Goal: Communication & Community: Answer question/provide support

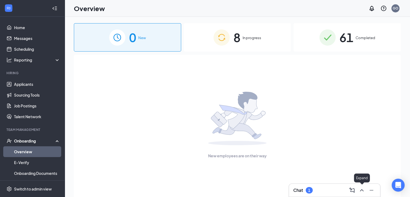
click at [360, 190] on icon "ChevronUp" at bounding box center [362, 190] width 6 height 6
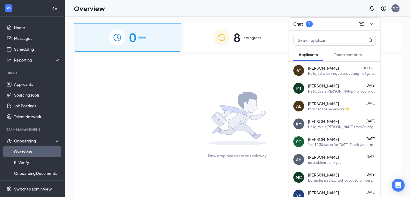
click at [343, 57] on button "Team members" at bounding box center [348, 54] width 39 height 13
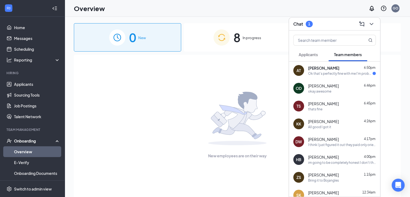
click at [339, 70] on div "[PERSON_NAME] 6:50pm" at bounding box center [342, 67] width 68 height 5
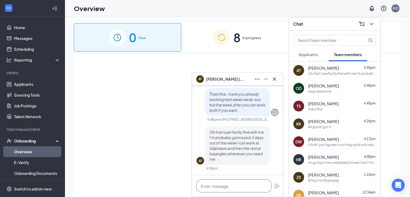
click at [224, 185] on textarea at bounding box center [234, 185] width 76 height 13
drag, startPoint x: 224, startPoint y: 185, endPoint x: 217, endPoint y: 186, distance: 7.6
click at [217, 186] on textarea at bounding box center [234, 185] width 76 height 13
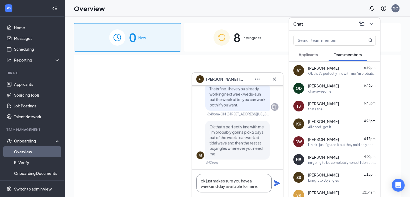
click at [238, 184] on textarea "ok just makes sure you havea weekend day availiable for here." at bounding box center [234, 183] width 76 height 18
click at [247, 180] on textarea "ok just makes sure you havea weekend day available for here." at bounding box center [234, 183] width 76 height 18
type textarea "ok just makes sure you have a weekend day available for here."
click at [277, 183] on icon "Plane" at bounding box center [277, 183] width 6 height 6
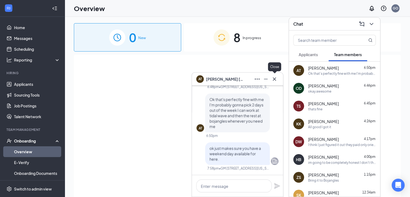
click at [274, 79] on icon "Cross" at bounding box center [274, 79] width 6 height 6
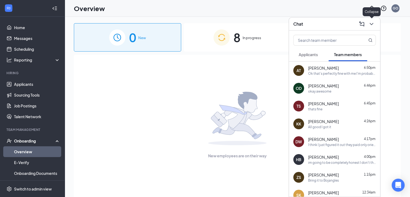
click at [373, 24] on icon "ChevronDown" at bounding box center [371, 24] width 6 height 6
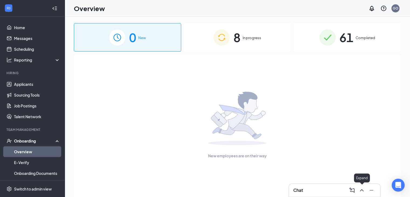
click at [360, 190] on icon "ChevronUp" at bounding box center [362, 190] width 4 height 2
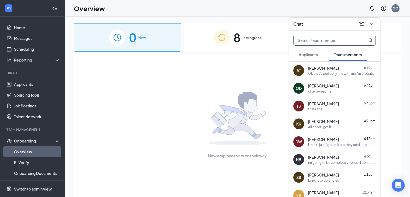
click at [309, 45] on input "text" at bounding box center [326, 40] width 64 height 10
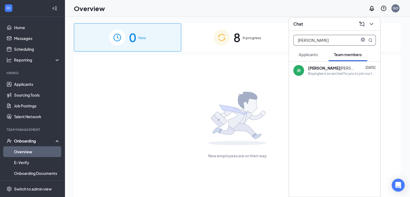
type input "[PERSON_NAME]"
click at [324, 64] on div "JR [PERSON_NAME] [DATE] Bojangles is so excited for you to join our team! Do yo…" at bounding box center [334, 71] width 91 height 18
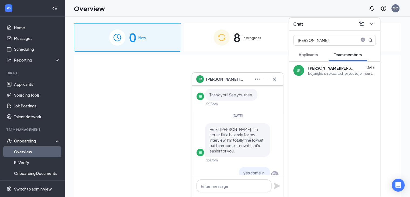
scroll to position [-274, 0]
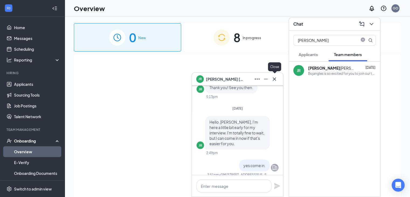
click at [274, 80] on icon "Cross" at bounding box center [274, 79] width 6 height 6
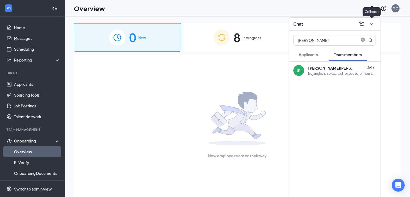
click at [372, 25] on icon "ChevronDown" at bounding box center [371, 24] width 6 height 6
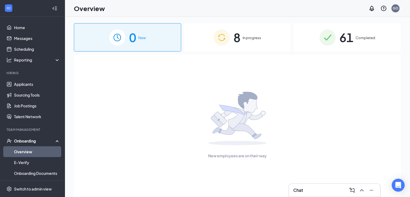
click at [303, 11] on div "Overview GO" at bounding box center [238, 8] width 346 height 17
